Goal: Information Seeking & Learning: Learn about a topic

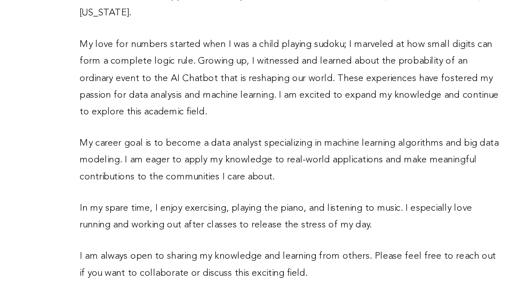
scroll to position [229, 0]
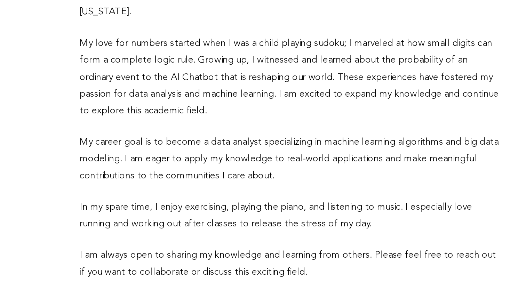
click at [208, 236] on p "In my spare time, I enjoy exercising, playing the piano, and listening to music…" at bounding box center [205, 243] width 281 height 23
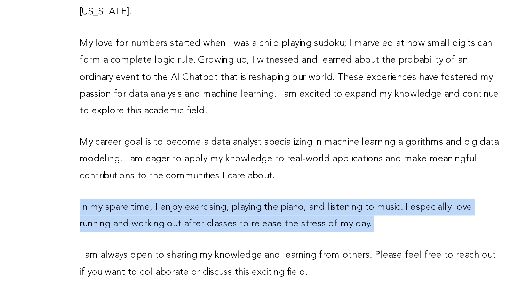
click at [208, 236] on p "In my spare time, I enjoy exercising, playing the piano, and listening to music…" at bounding box center [205, 243] width 281 height 23
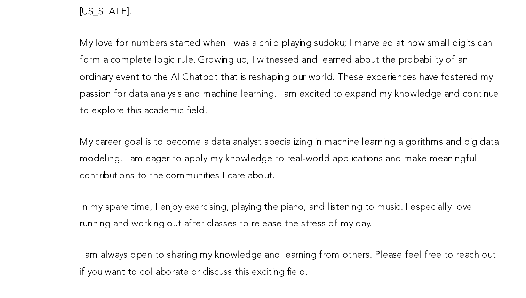
click at [208, 236] on p "In my spare time, I enjoy exercising, playing the piano, and listening to music…" at bounding box center [205, 243] width 281 height 23
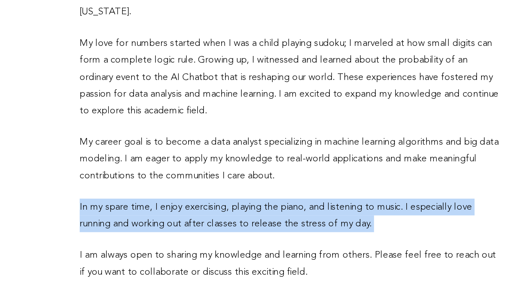
click at [208, 236] on p "In my spare time, I enjoy exercising, playing the piano, and listening to music…" at bounding box center [205, 243] width 281 height 23
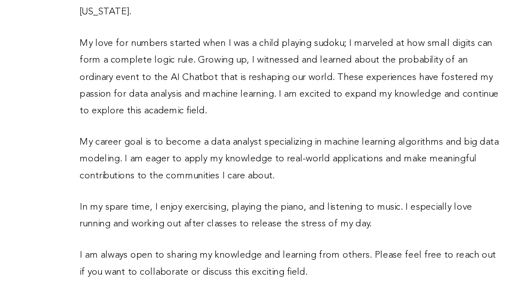
click at [208, 236] on p "In my spare time, I enjoy exercising, playing the piano, and listening to music…" at bounding box center [205, 243] width 281 height 23
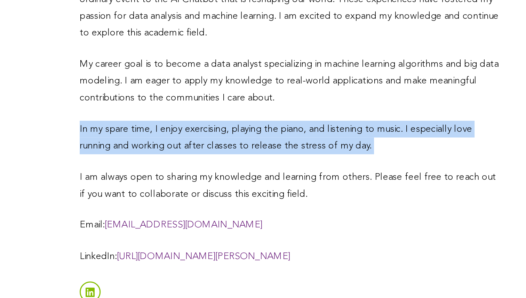
scroll to position [281, 0]
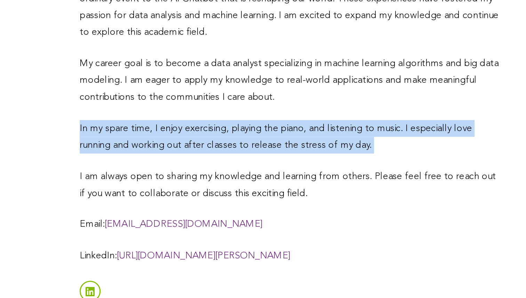
click at [207, 214] on p "I am always open to sharing my knowledge and learning from others. Please feel …" at bounding box center [205, 223] width 281 height 23
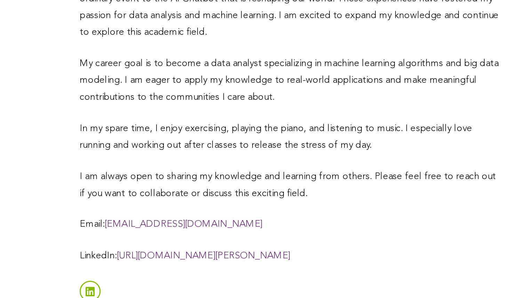
click at [207, 214] on p "I am always open to sharing my knowledge and learning from others. Please feel …" at bounding box center [205, 223] width 281 height 23
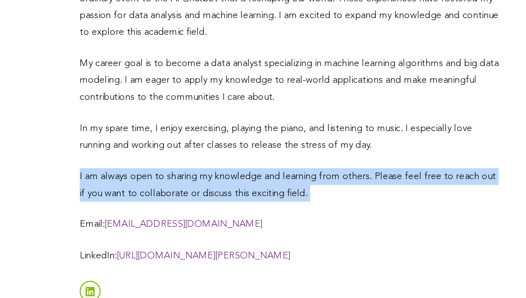
click at [207, 214] on p "I am always open to sharing my knowledge and learning from others. Please feel …" at bounding box center [205, 223] width 281 height 23
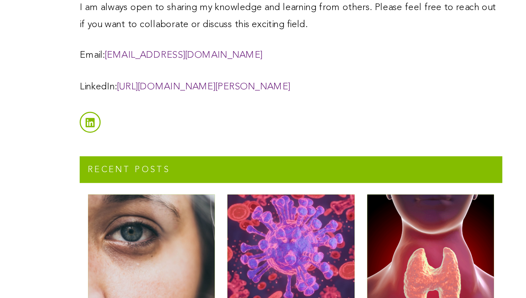
scroll to position [400, 0]
